Goal: Register for event/course

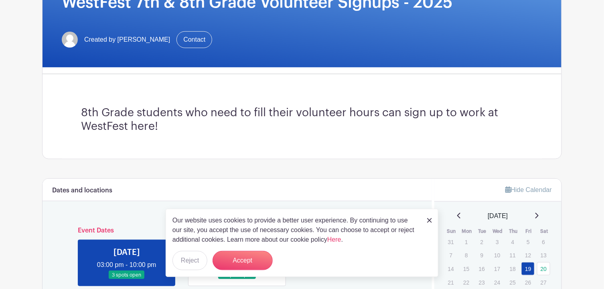
scroll to position [144, 0]
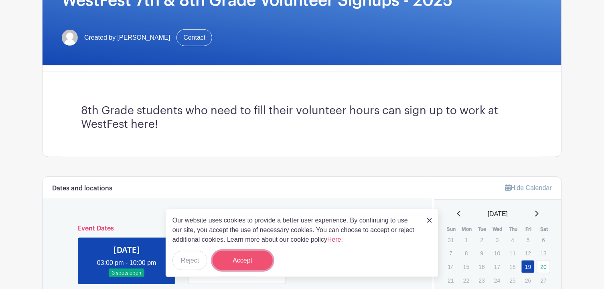
click at [246, 264] on button "Accept" at bounding box center [243, 260] width 60 height 19
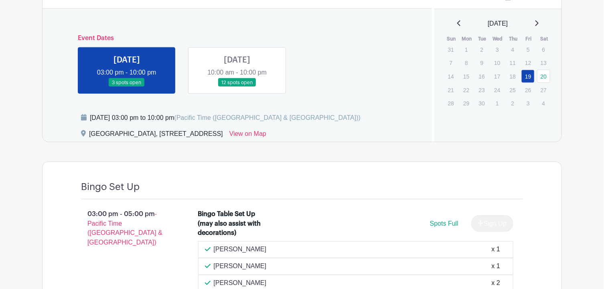
scroll to position [337, 0]
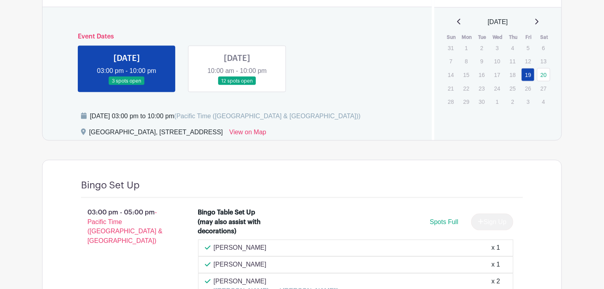
click at [538, 207] on div "03:00 pm - 05:00 pm - Pacific Time ([GEOGRAPHIC_DATA] & [GEOGRAPHIC_DATA]) Bing…" at bounding box center [302, 254] width 481 height 112
click at [237, 85] on link at bounding box center [237, 85] width 0 height 0
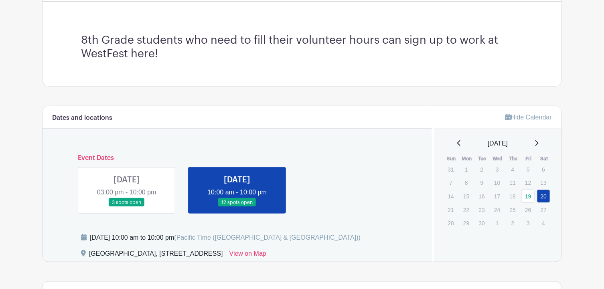
scroll to position [281, 0]
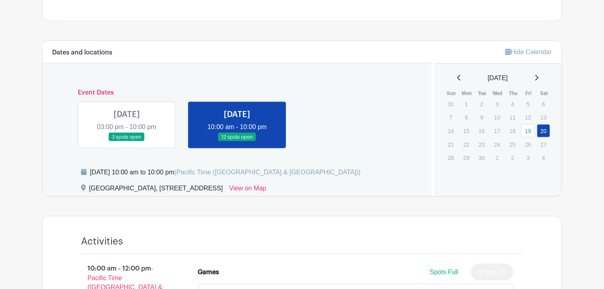
click at [127, 142] on link at bounding box center [127, 142] width 0 height 0
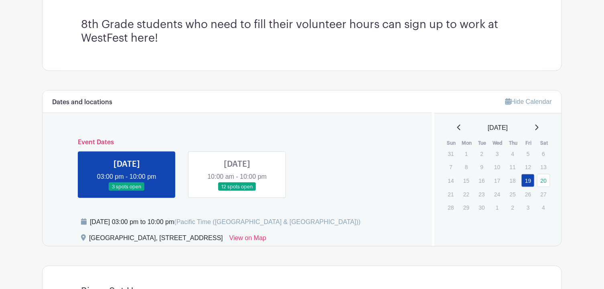
scroll to position [217, 0]
